Goal: Navigation & Orientation: Find specific page/section

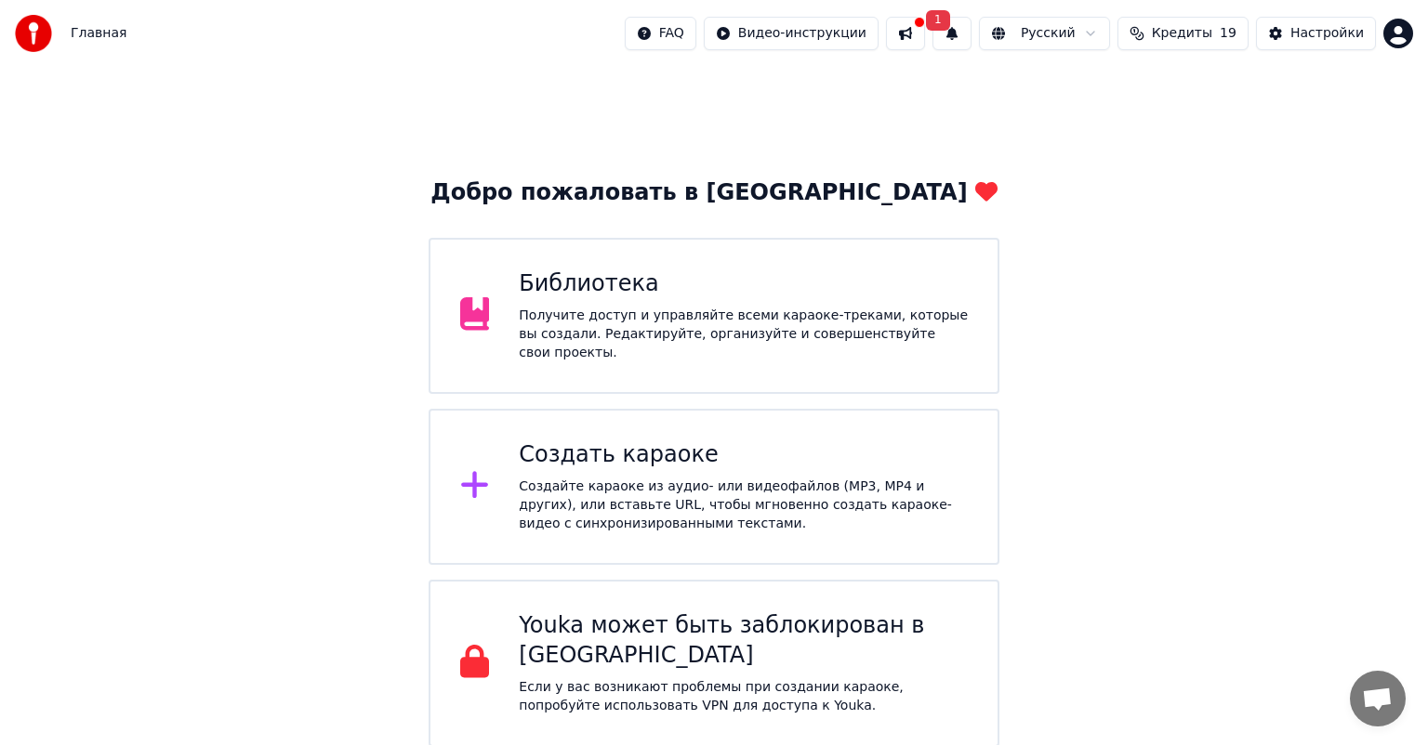
click at [1402, 40] on html "Главная FAQ Видео-инструкции 1 Русский Кредиты 19 Настройки Добро пожаловать в …" at bounding box center [714, 373] width 1428 height 747
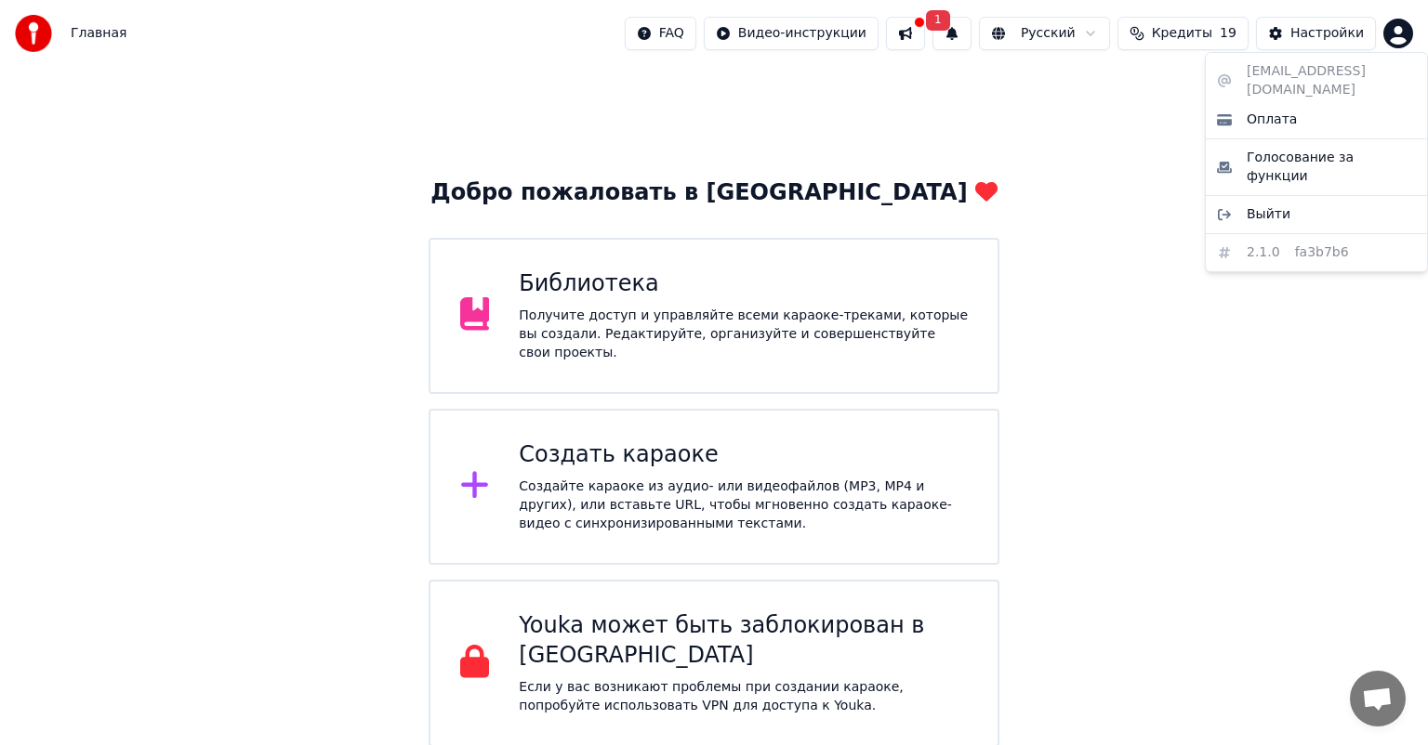
click at [1275, 71] on div "[EMAIL_ADDRESS][DOMAIN_NAME] Оплата Голосование за функции Выйти 2.1.0 fa3b7b6" at bounding box center [1316, 162] width 223 height 220
click at [1221, 472] on html "Главная FAQ Видео-инструкции 1 Русский Кредиты 19 Настройки Добро пожаловать в …" at bounding box center [714, 373] width 1428 height 747
